Goal: Transaction & Acquisition: Purchase product/service

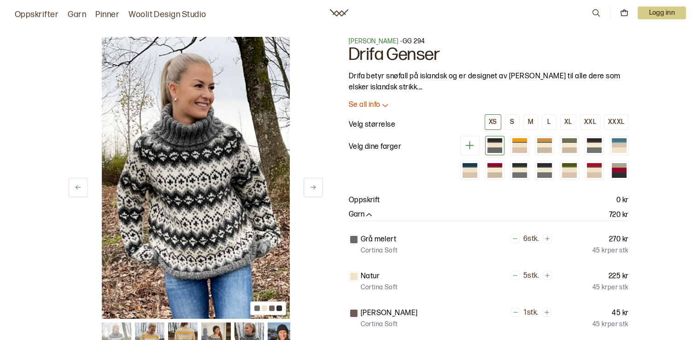
click at [317, 188] on button at bounding box center [313, 187] width 19 height 19
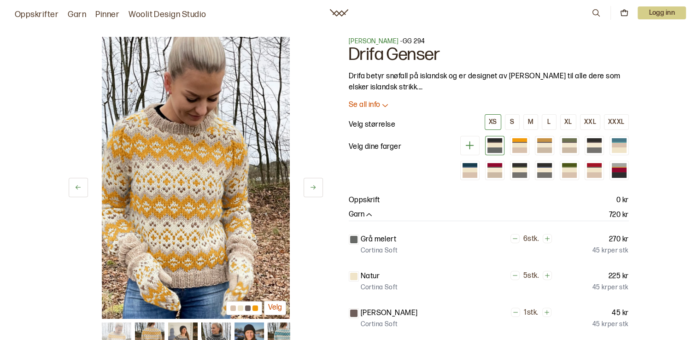
click at [317, 188] on button at bounding box center [313, 187] width 19 height 19
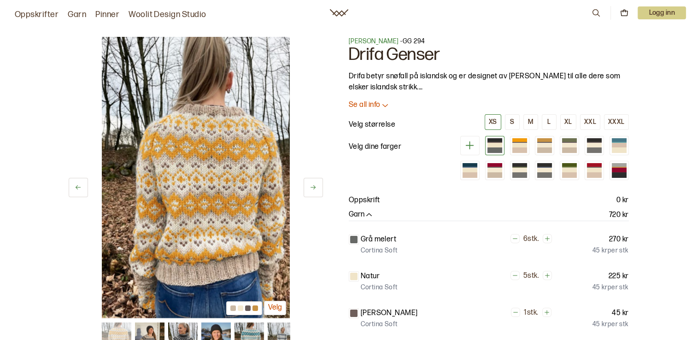
click at [317, 188] on button at bounding box center [313, 187] width 19 height 19
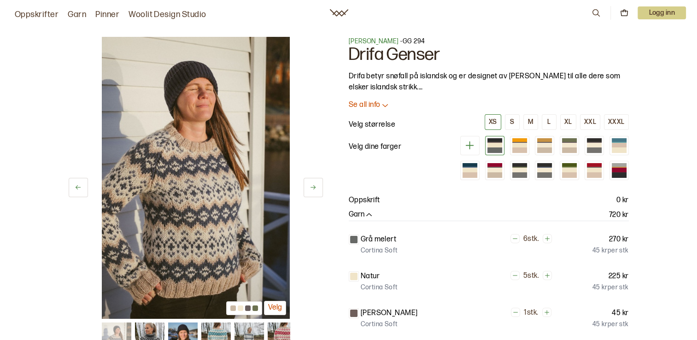
click at [316, 187] on icon at bounding box center [313, 187] width 7 height 7
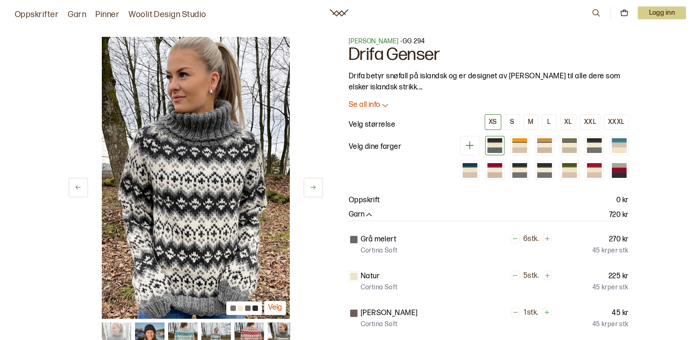
click at [316, 187] on icon at bounding box center [313, 187] width 7 height 7
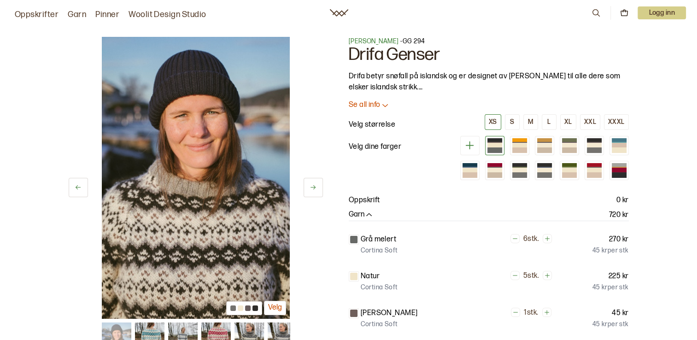
click at [316, 188] on icon at bounding box center [313, 187] width 7 height 7
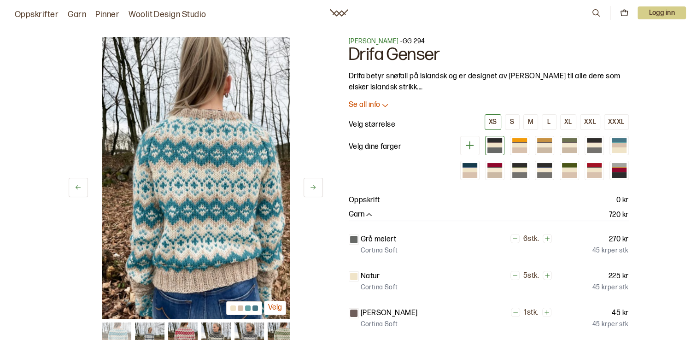
click at [316, 188] on icon at bounding box center [313, 187] width 7 height 7
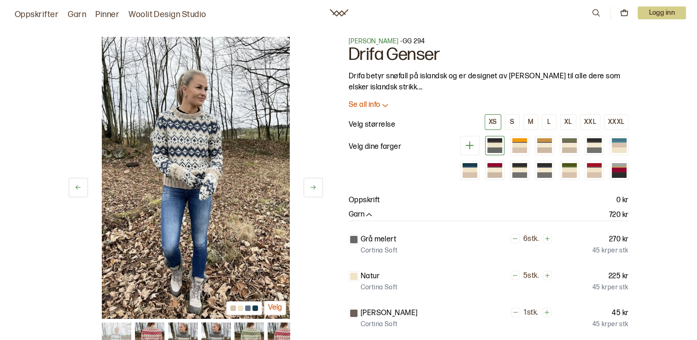
click at [316, 188] on icon at bounding box center [313, 187] width 7 height 7
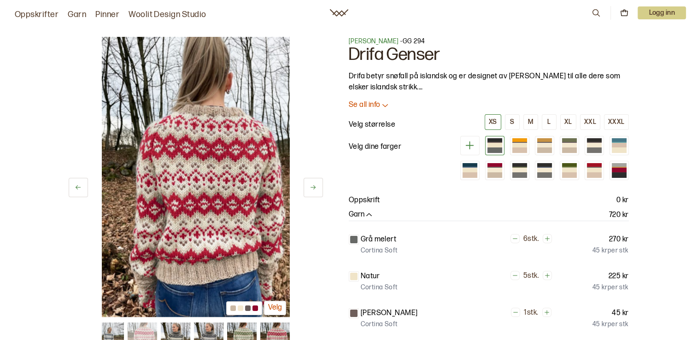
click at [316, 188] on icon at bounding box center [313, 187] width 7 height 7
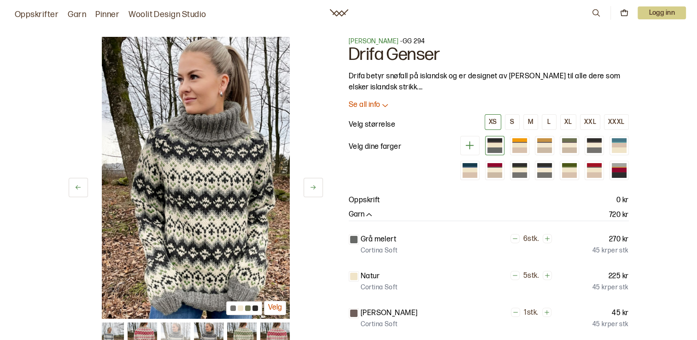
click at [316, 188] on icon at bounding box center [313, 187] width 7 height 7
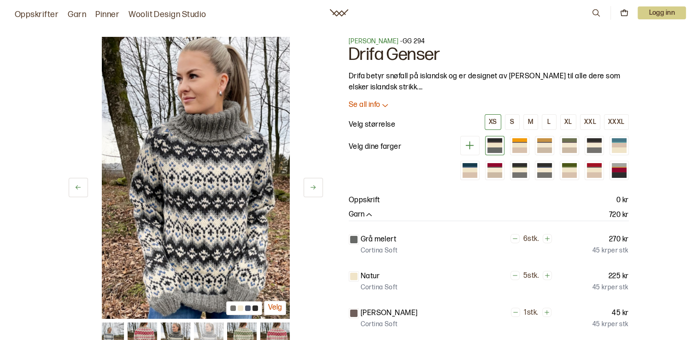
click at [316, 188] on icon at bounding box center [313, 187] width 7 height 7
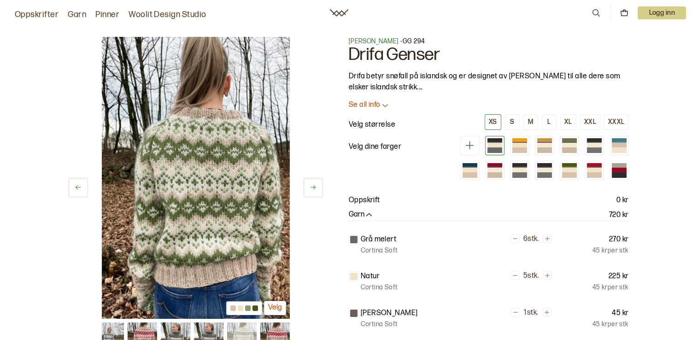
click at [316, 188] on icon at bounding box center [313, 187] width 7 height 7
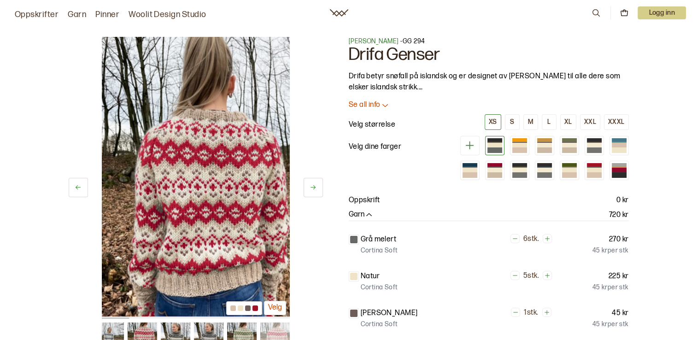
click at [316, 189] on icon at bounding box center [313, 187] width 7 height 7
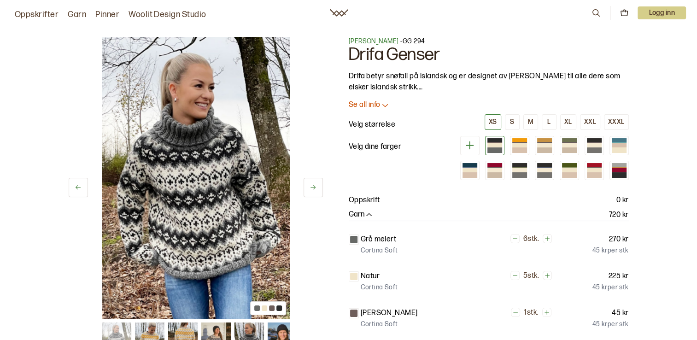
click at [316, 189] on icon at bounding box center [313, 187] width 7 height 7
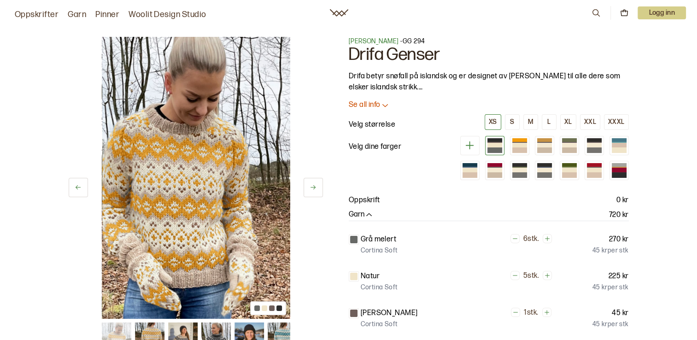
click at [316, 189] on icon at bounding box center [313, 187] width 7 height 7
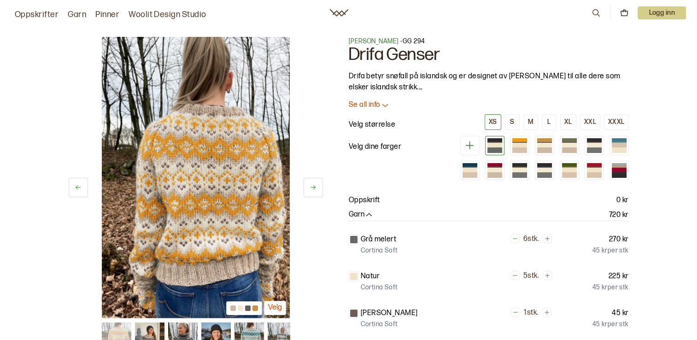
click at [495, 146] on div at bounding box center [494, 145] width 15 height 5
click at [551, 165] on div at bounding box center [544, 165] width 15 height 4
